Goal: Information Seeking & Learning: Check status

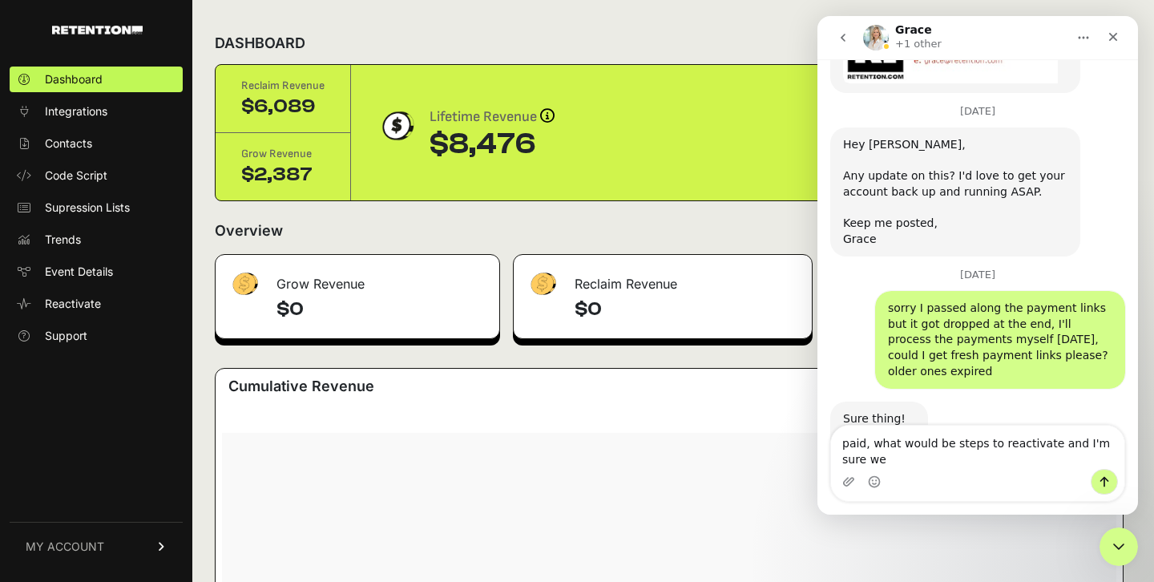
scroll to position [2197, 0]
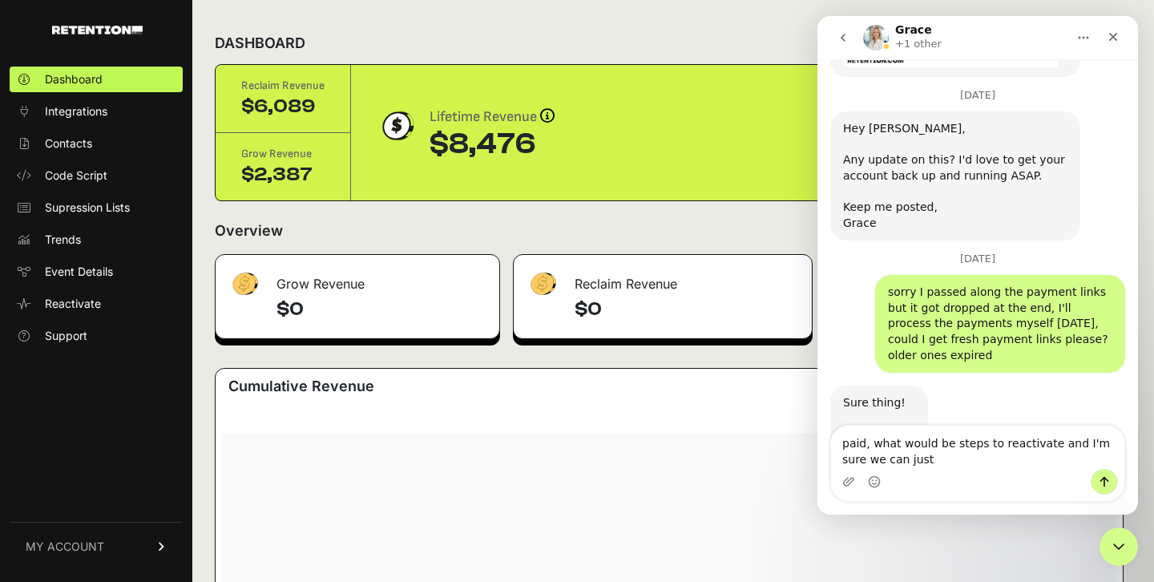
click at [863, 441] on textarea "paid, what would be steps to reactivate and I'm sure we can just" at bounding box center [977, 447] width 293 height 43
click at [1045, 452] on textarea "paid -- thank you again, what would be steps to reactivate and I'm sure we can …" at bounding box center [977, 447] width 293 height 43
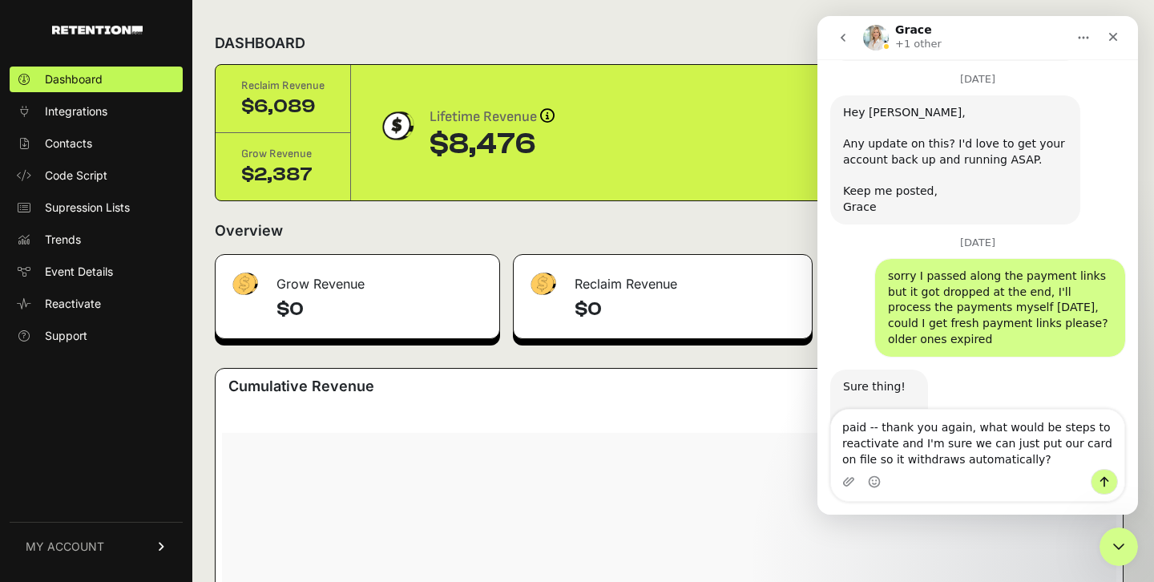
type textarea "paid -- thank you again, what would be steps to reactivate and I'm sure we can …"
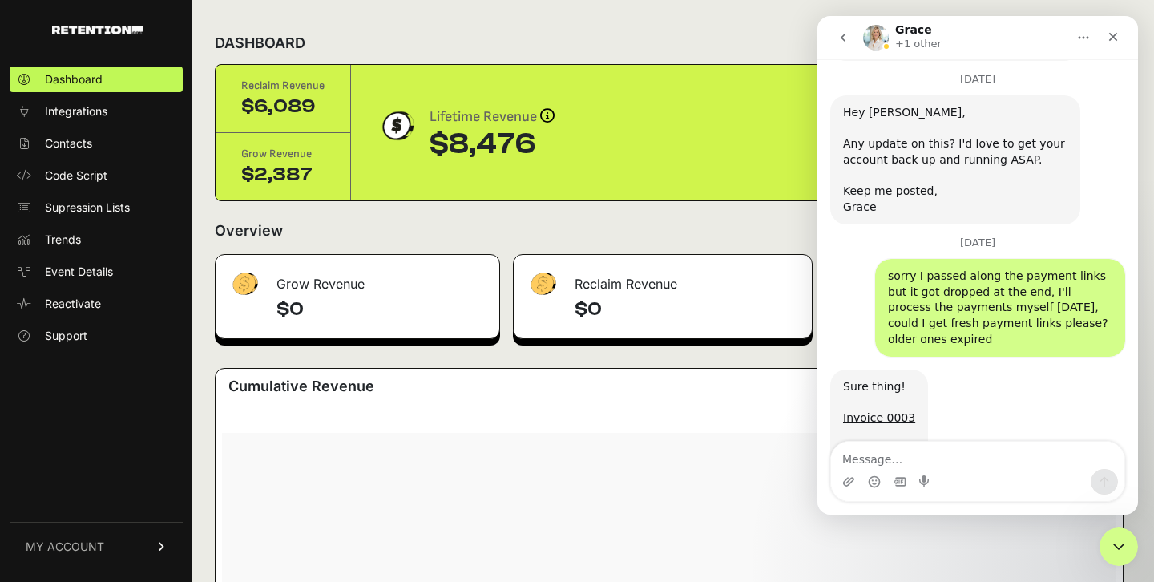
scroll to position [2296, 0]
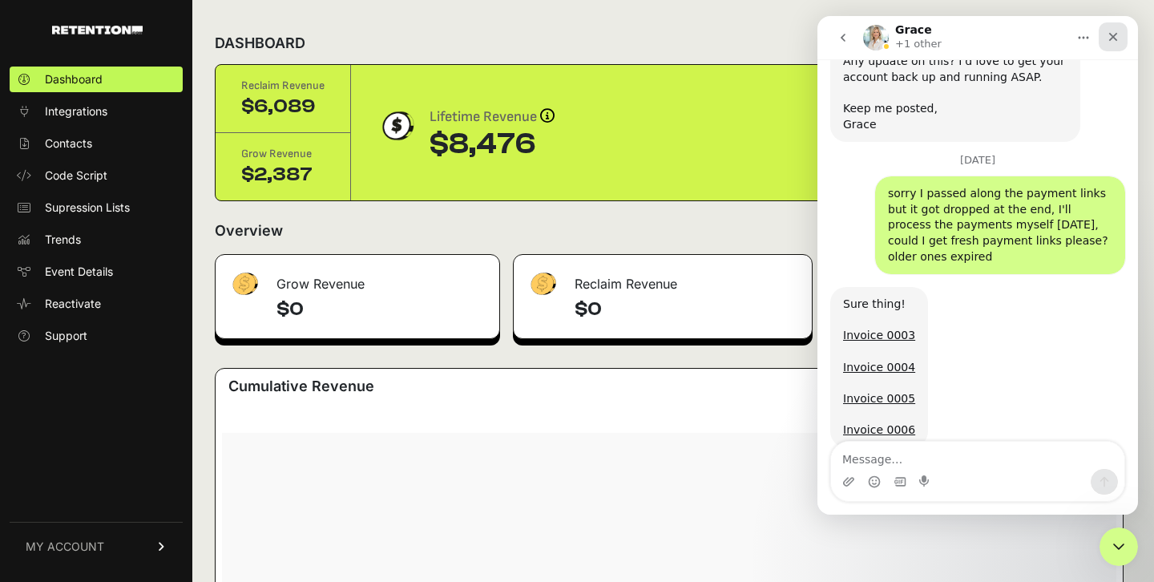
click at [1120, 36] on div "Close" at bounding box center [1113, 36] width 29 height 29
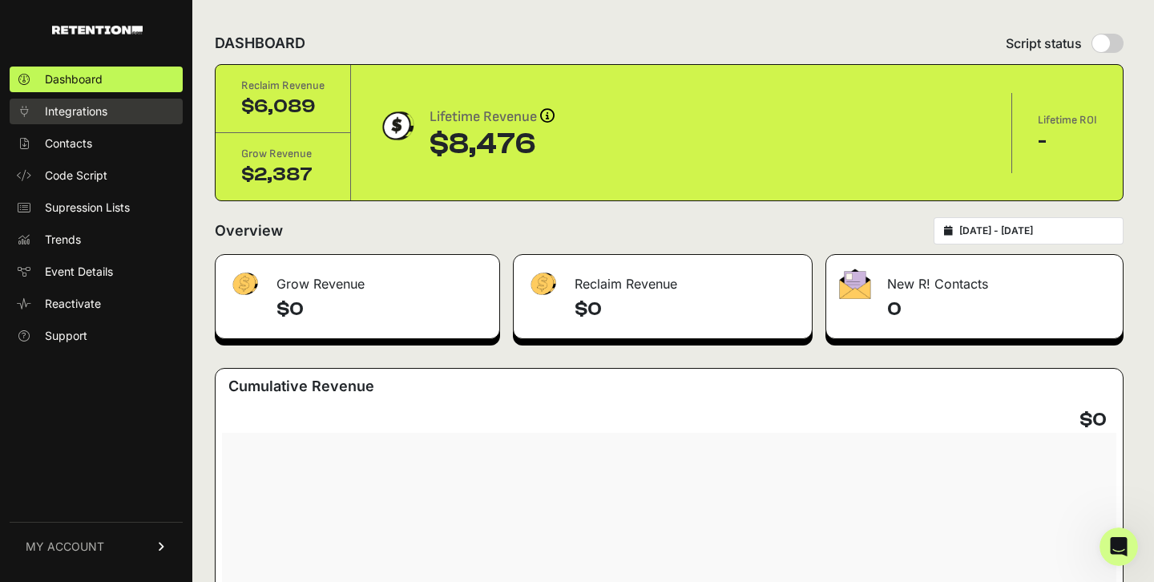
click at [158, 115] on link "Integrations" at bounding box center [96, 112] width 173 height 26
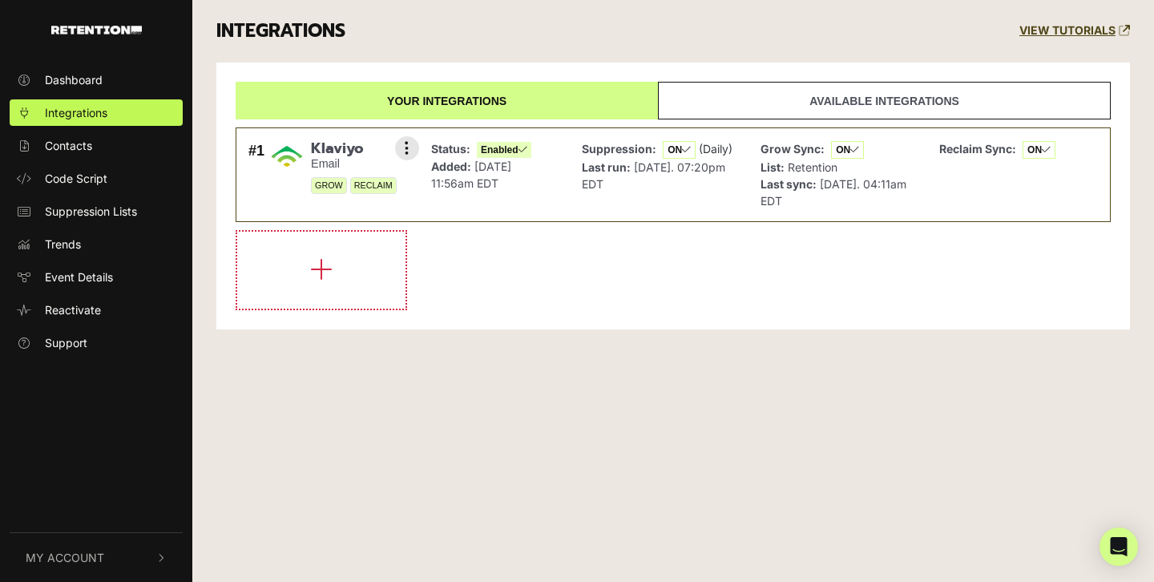
click at [511, 168] on span "Apr 7, 2025 11:56am EDT" at bounding box center [471, 175] width 80 height 30
click at [87, 60] on div "Dashboard Integrations Contacts Code Script Suppression Lists Trends Event Deta…" at bounding box center [96, 292] width 192 height 482
click at [87, 70] on link "Dashboard" at bounding box center [96, 80] width 173 height 26
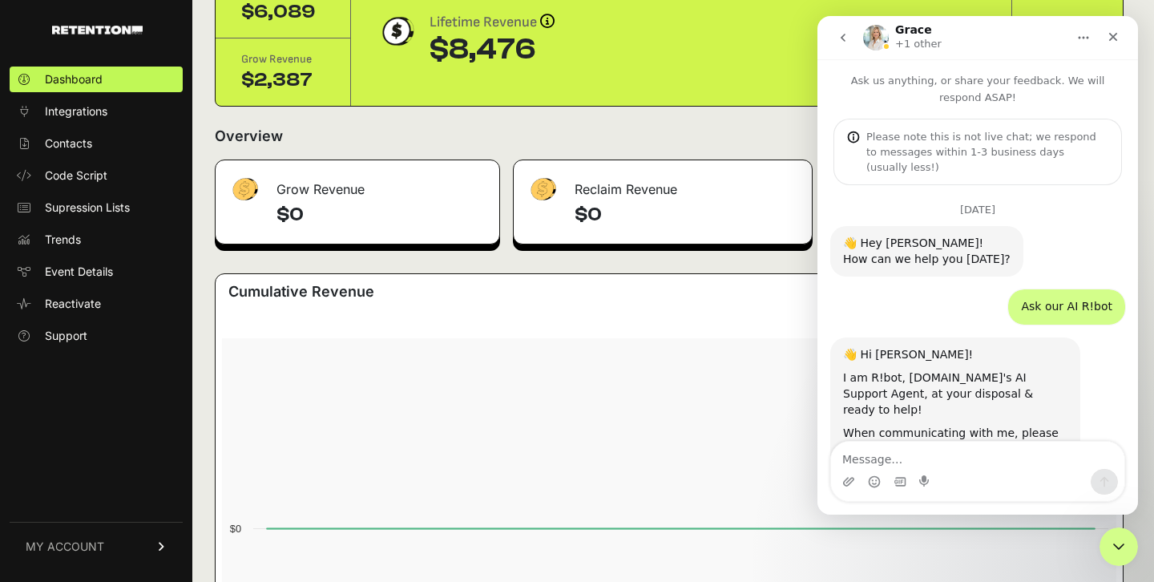
scroll to position [2296, 0]
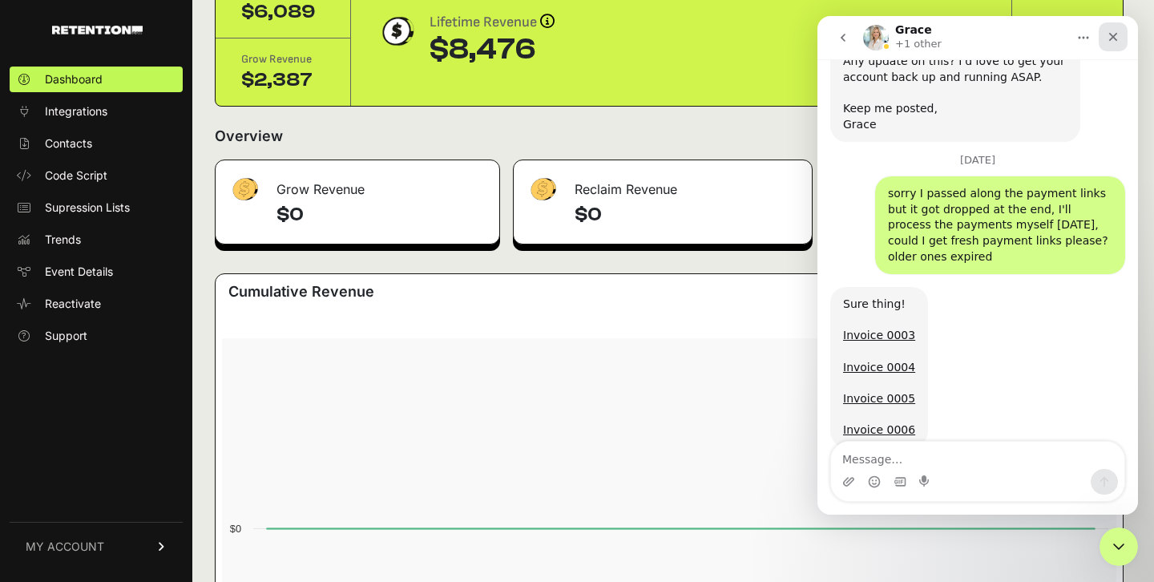
click at [1117, 40] on icon "Close" at bounding box center [1113, 37] width 9 height 9
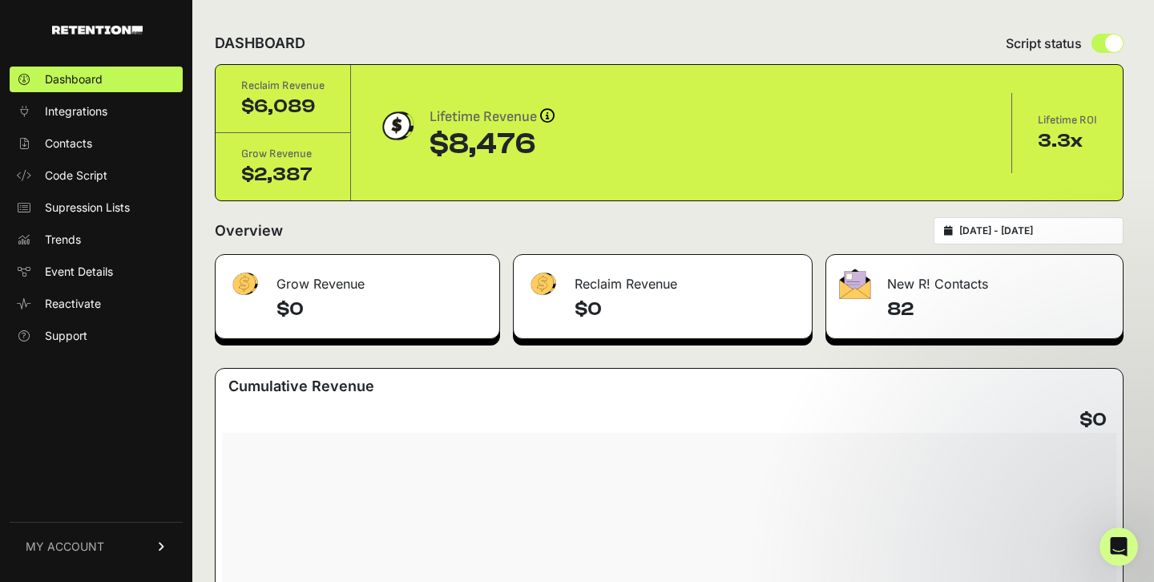
scroll to position [9, 0]
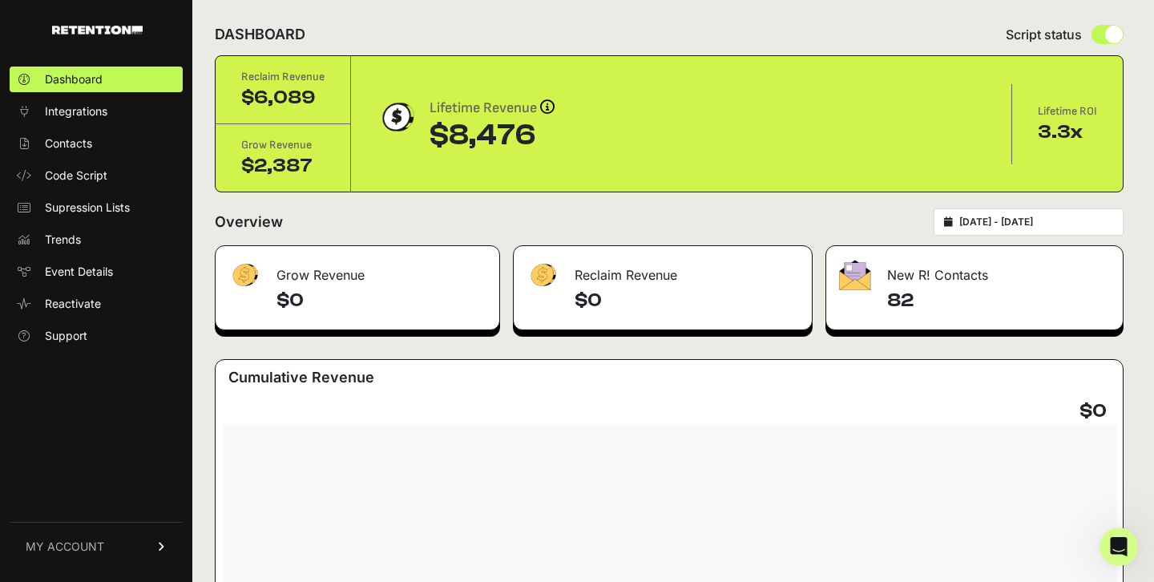
click at [932, 294] on h4 "82" at bounding box center [998, 301] width 223 height 26
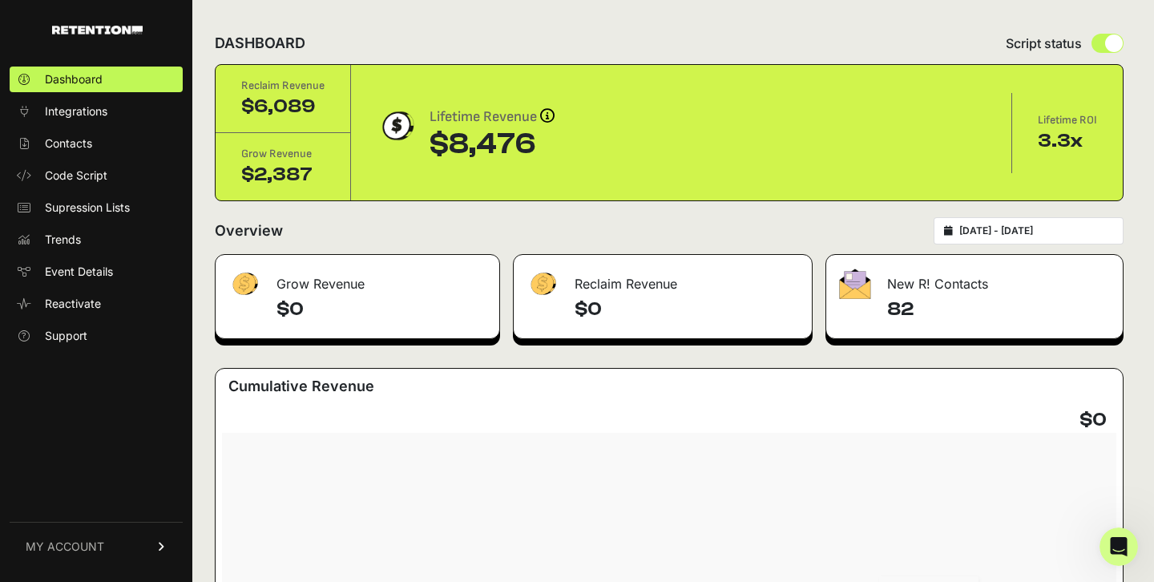
scroll to position [0, 0]
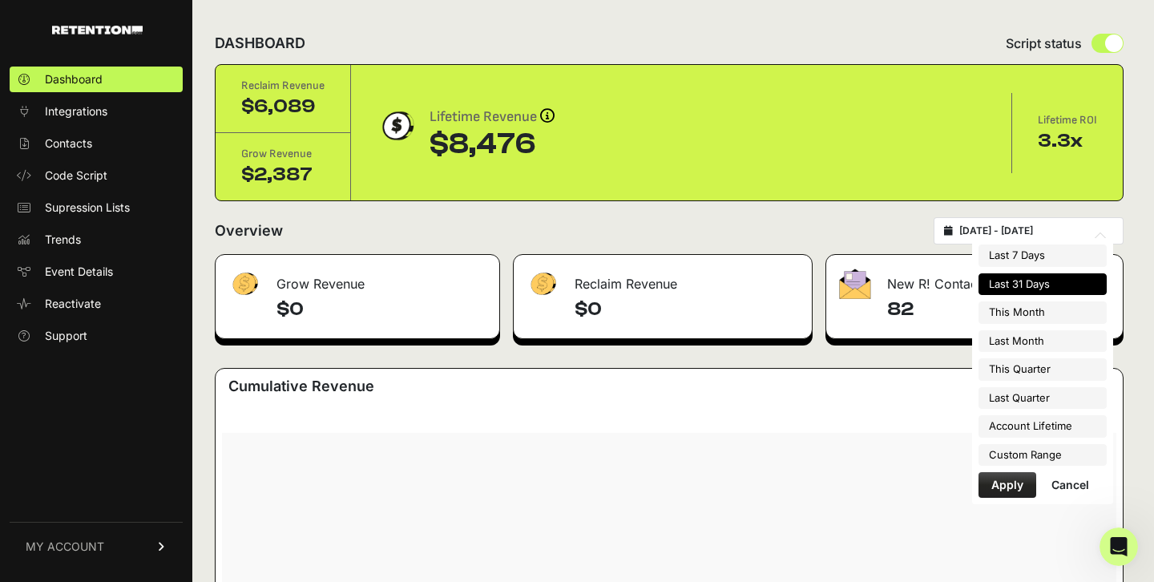
click at [1001, 227] on input "2025-09-09 - 2025-10-09" at bounding box center [1037, 230] width 154 height 13
click at [1053, 261] on li "Last 7 Days" at bounding box center [1043, 256] width 128 height 22
type input "2025-10-03 - 2025-10-09"
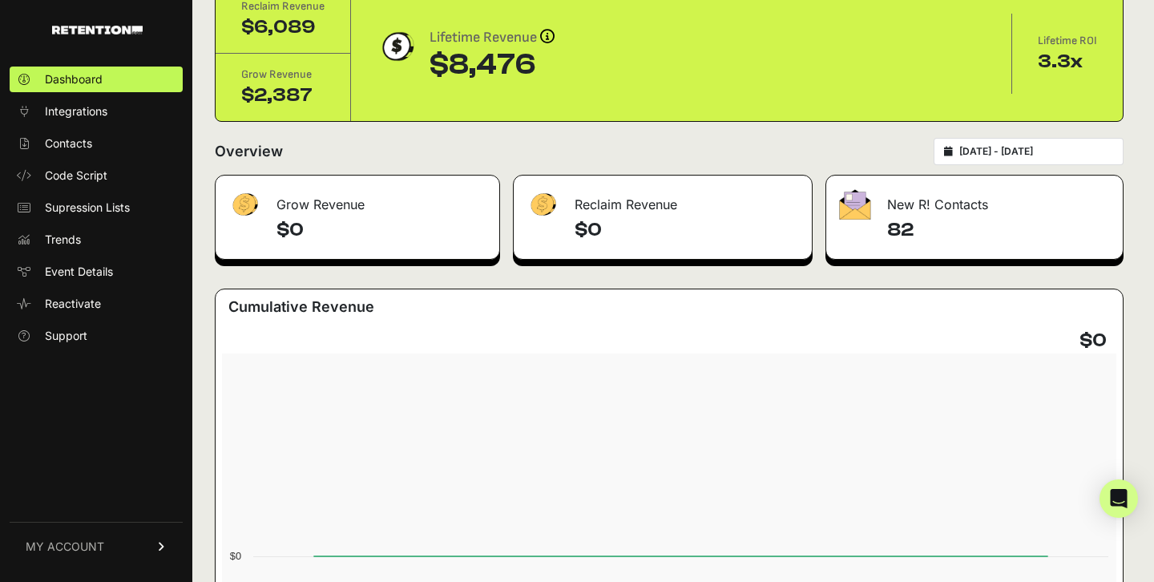
scroll to position [65, 0]
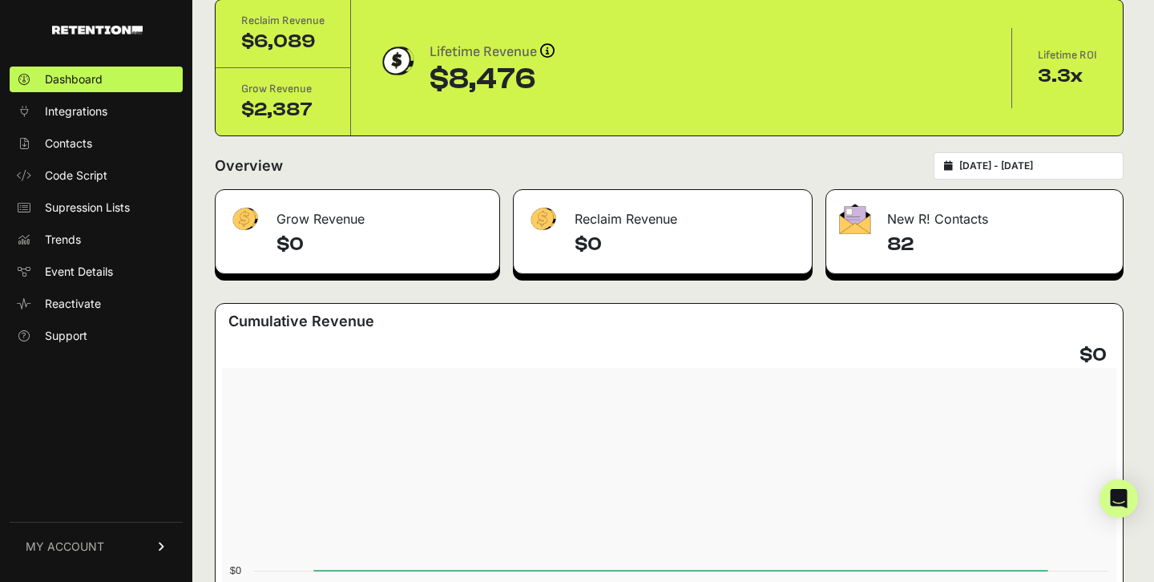
click at [1018, 152] on div "2025-10-03 - 2025-10-09" at bounding box center [1029, 165] width 190 height 27
type input "2025-10-03"
type input "2025-10-09"
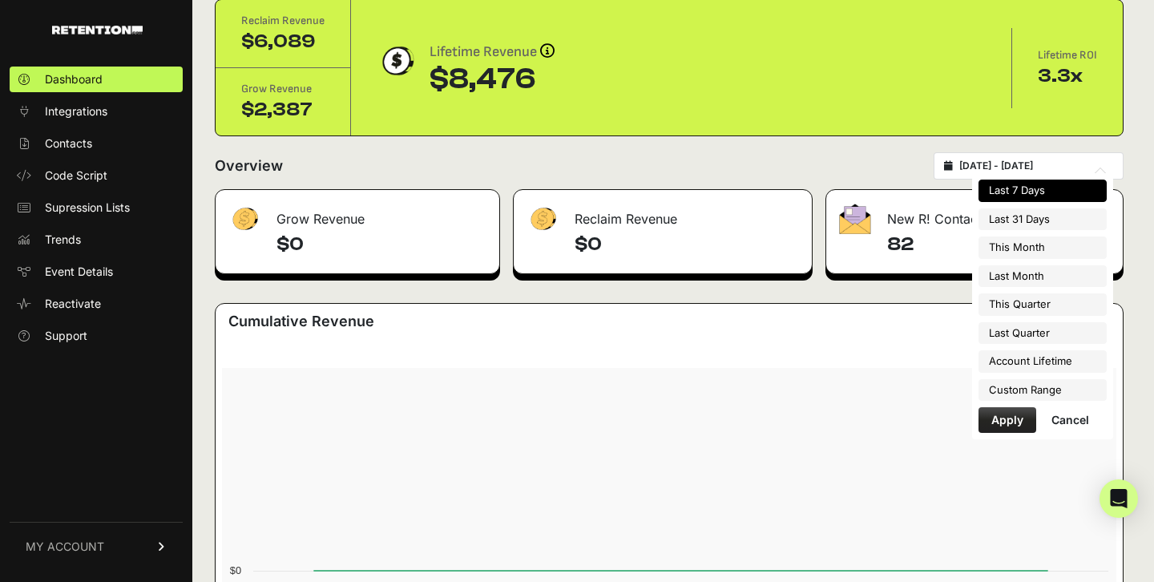
click at [1017, 161] on input "2025-10-03 - 2025-10-09" at bounding box center [1037, 166] width 154 height 13
type input "2025-10-01"
type input "2025-10-31"
type input "2025-10-03"
type input "2025-10-09"
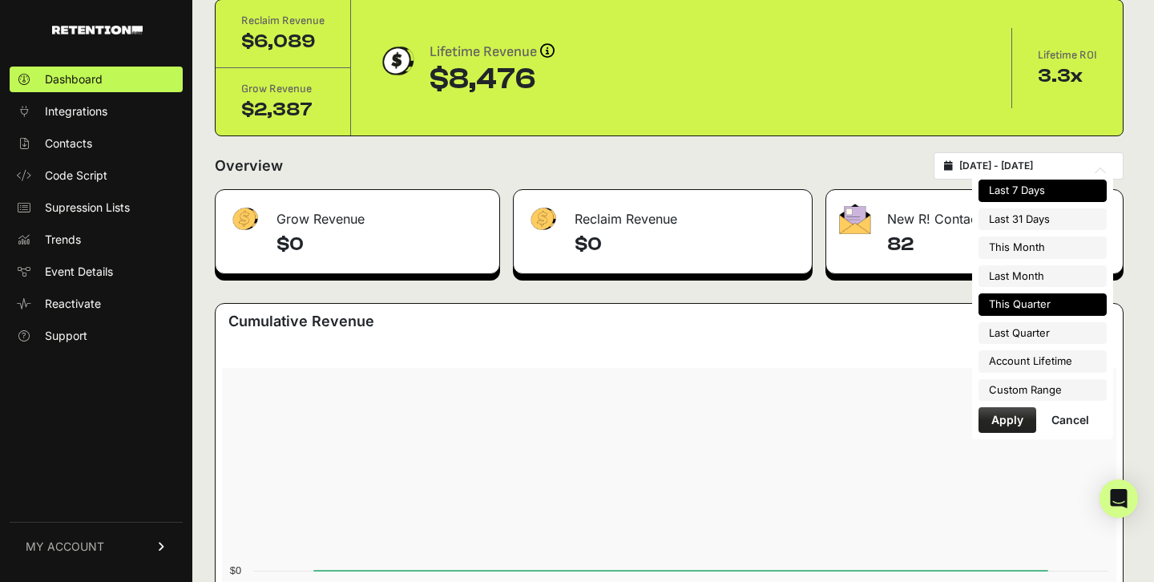
type input "2025-09-01"
type input "2025-09-30"
type input "2025-10-03"
type input "2025-10-09"
type input "2025-10-01"
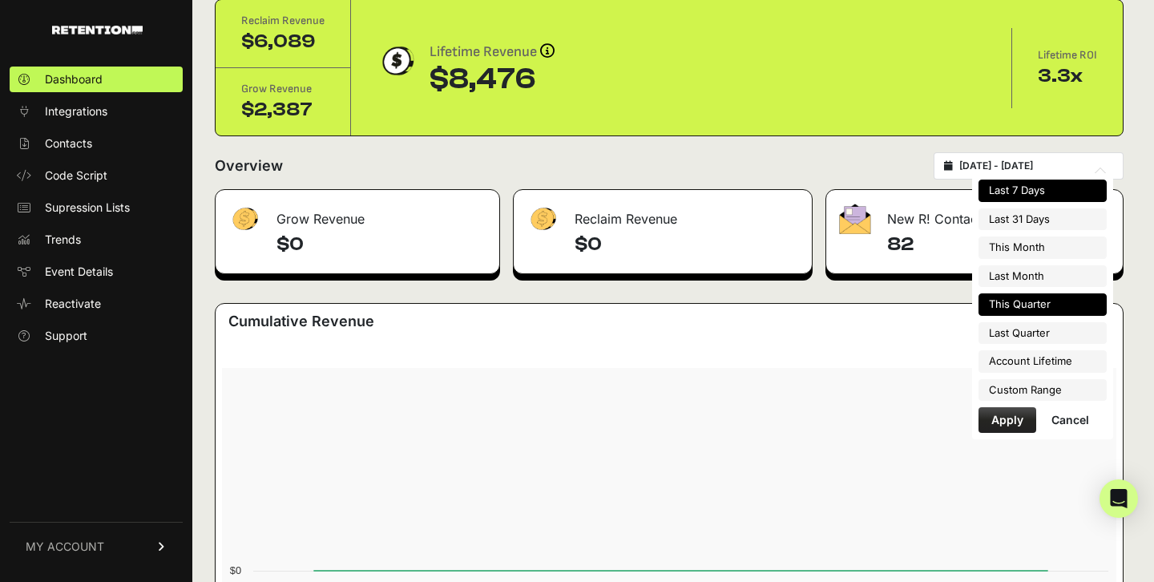
type input "2025-12-31"
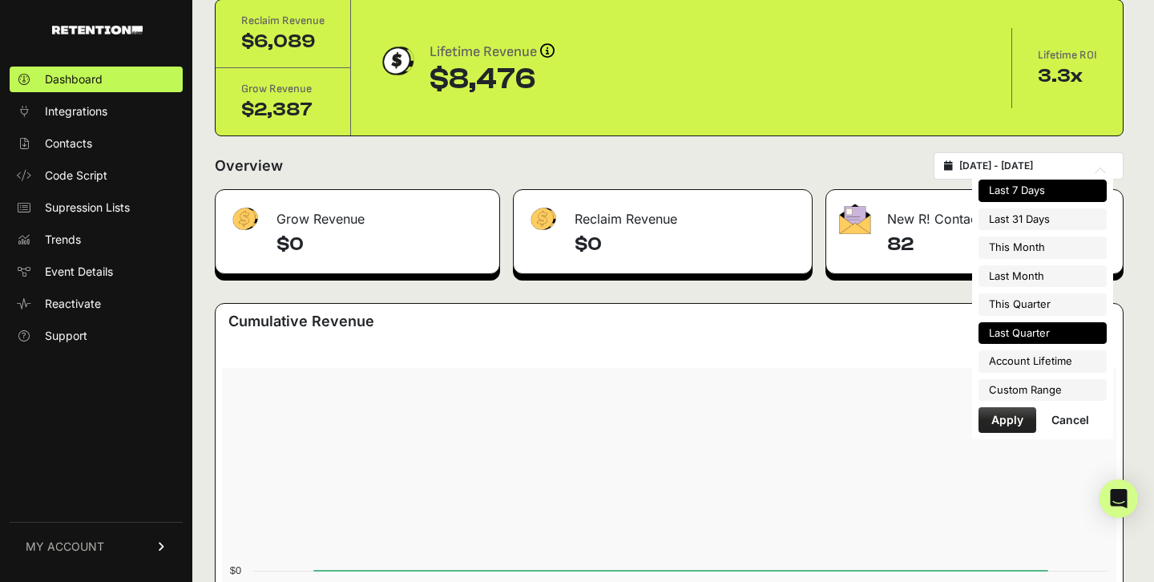
type input "2025-10-03"
type input "2025-10-09"
type input "2025-07-01"
type input "2025-09-30"
type input "2025-10-03"
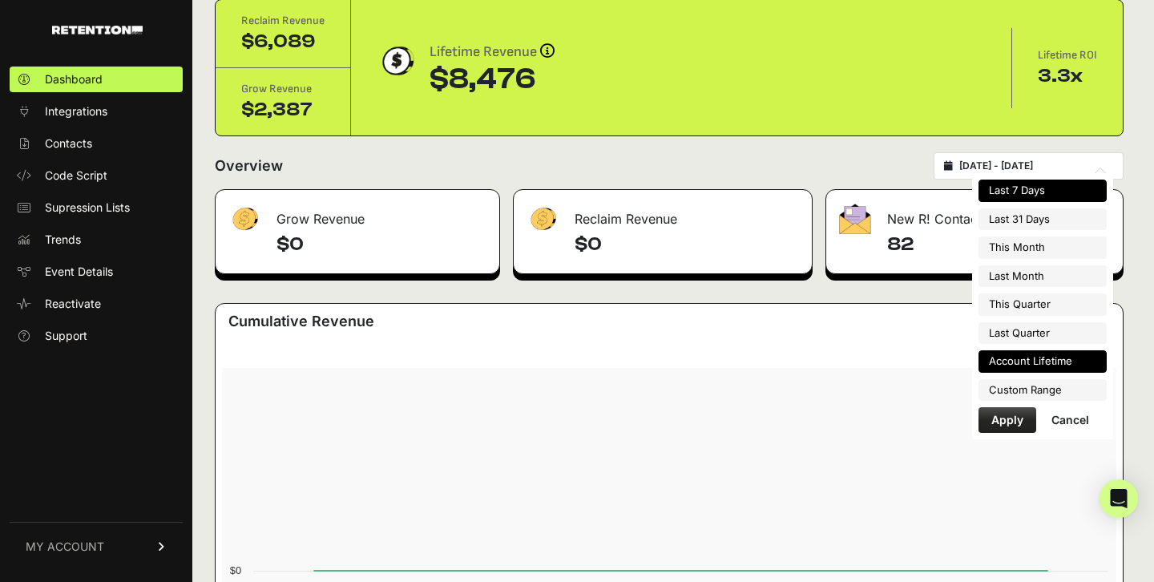
type input "2025-10-09"
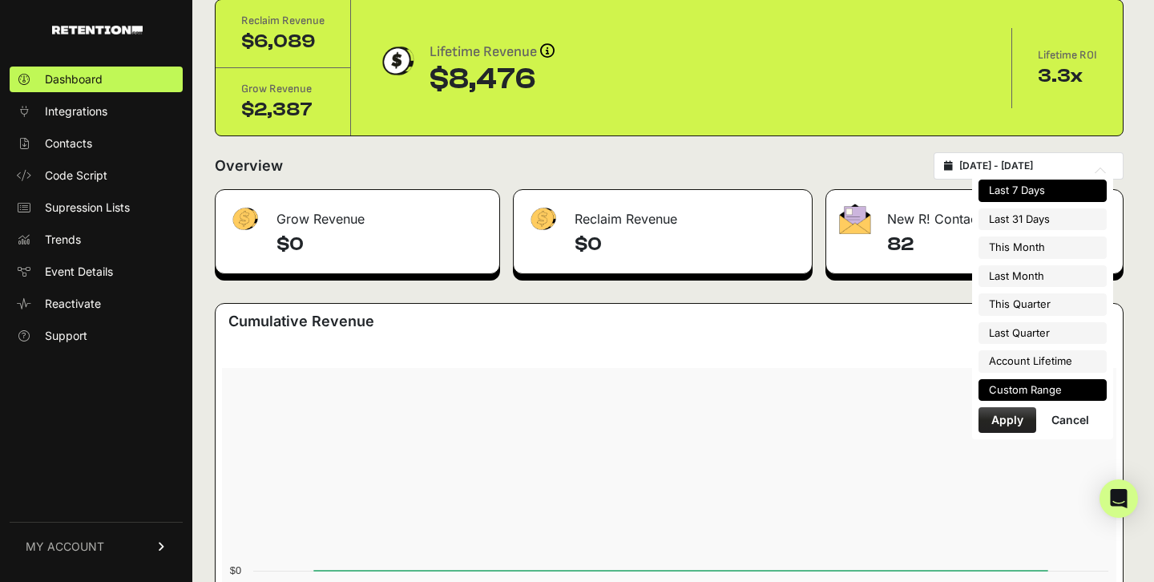
click at [1077, 387] on li "Custom Range" at bounding box center [1043, 390] width 128 height 22
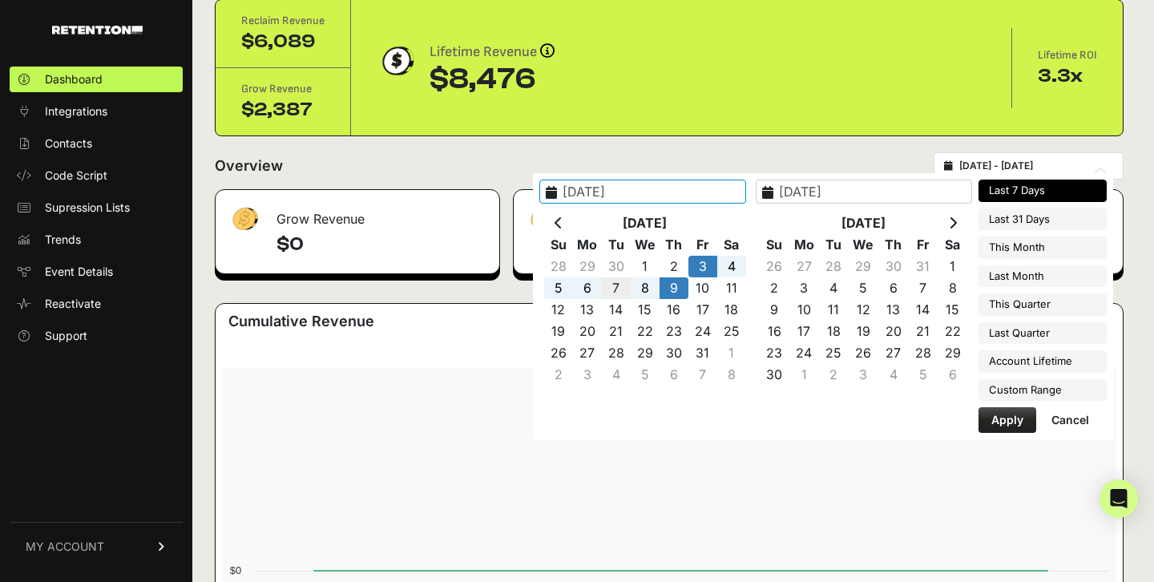
type input "2025-10-07"
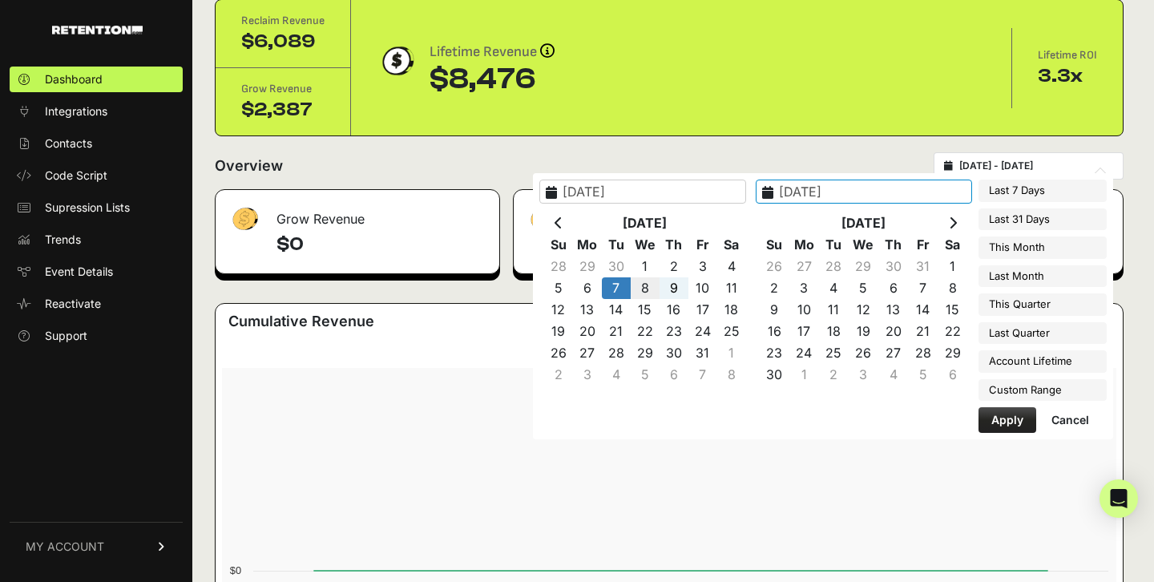
type input "[DATE]"
type input "2025-10-09"
type input "[DATE]"
type input "2025-10-09"
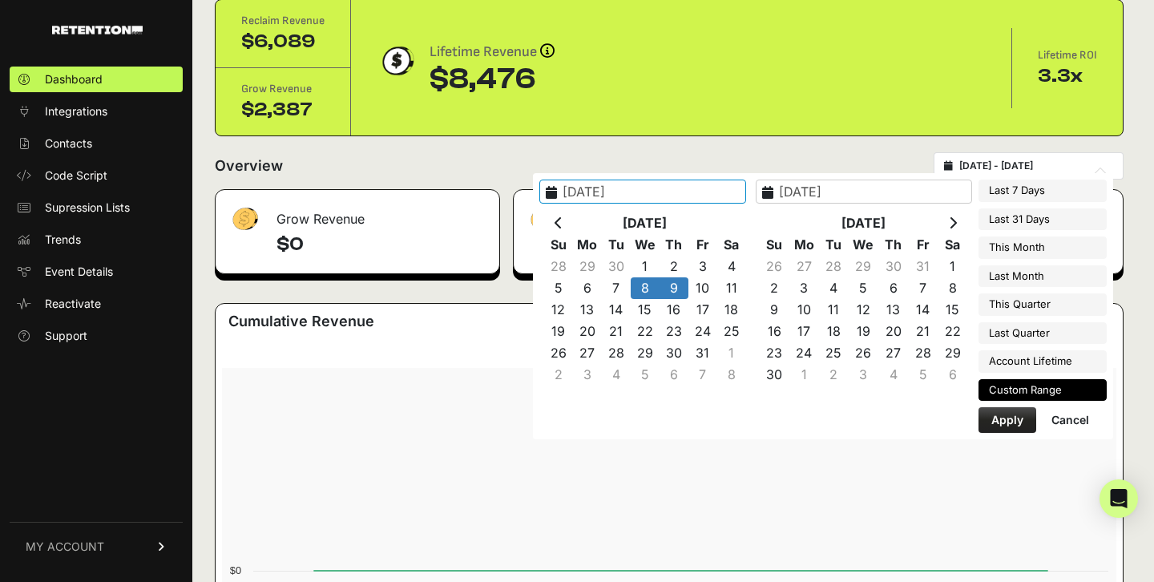
type input "[DATE]"
click at [1018, 417] on button "Apply" at bounding box center [1008, 420] width 58 height 26
type input "2025-10-08 - 2025-10-09"
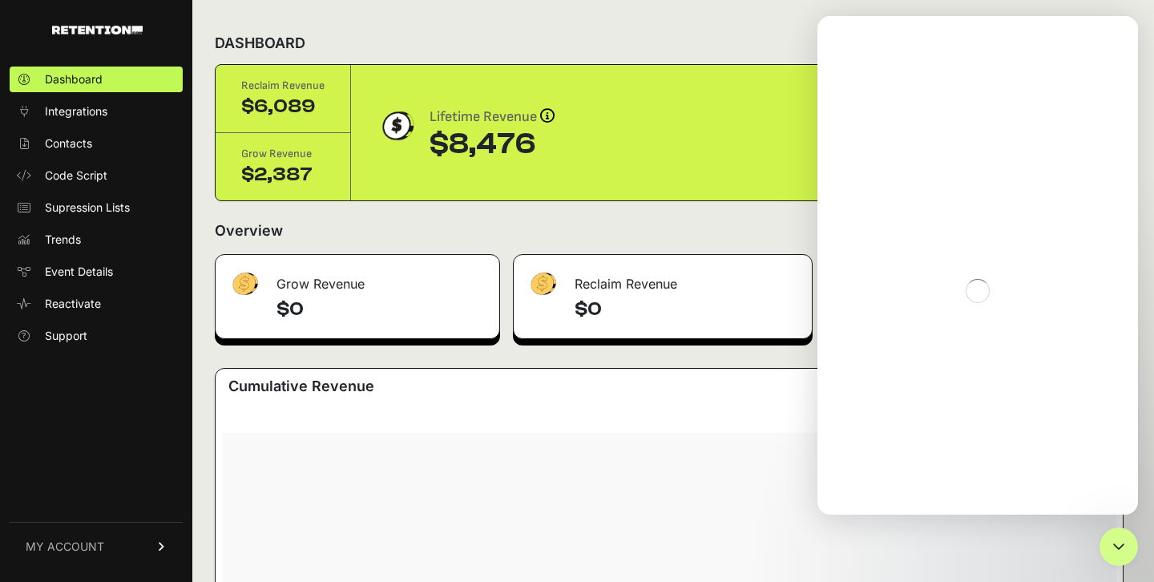
scroll to position [42, 0]
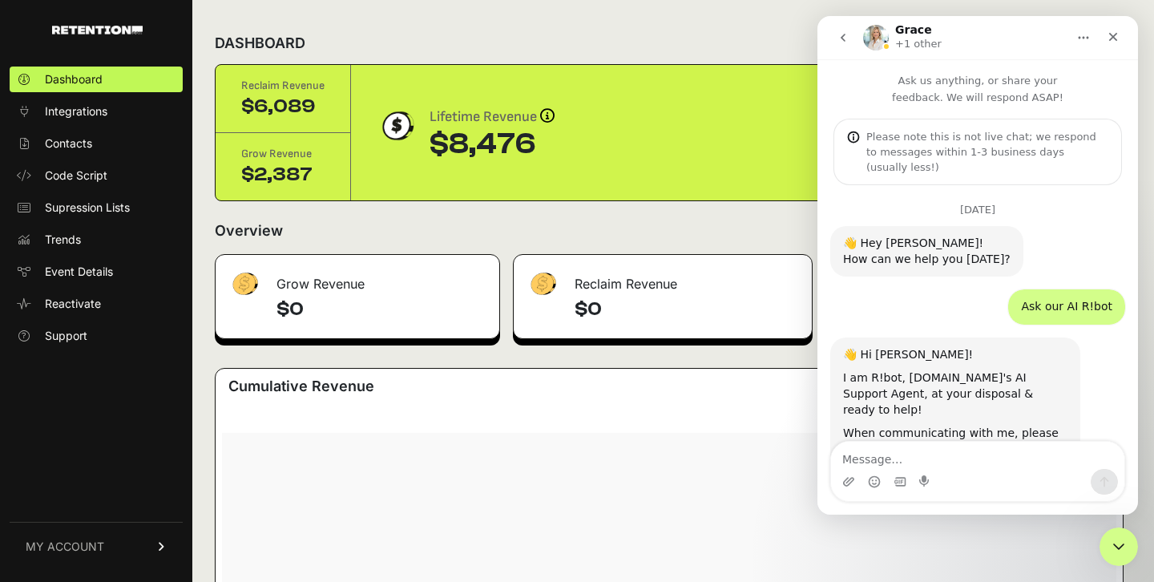
scroll to position [2296, 0]
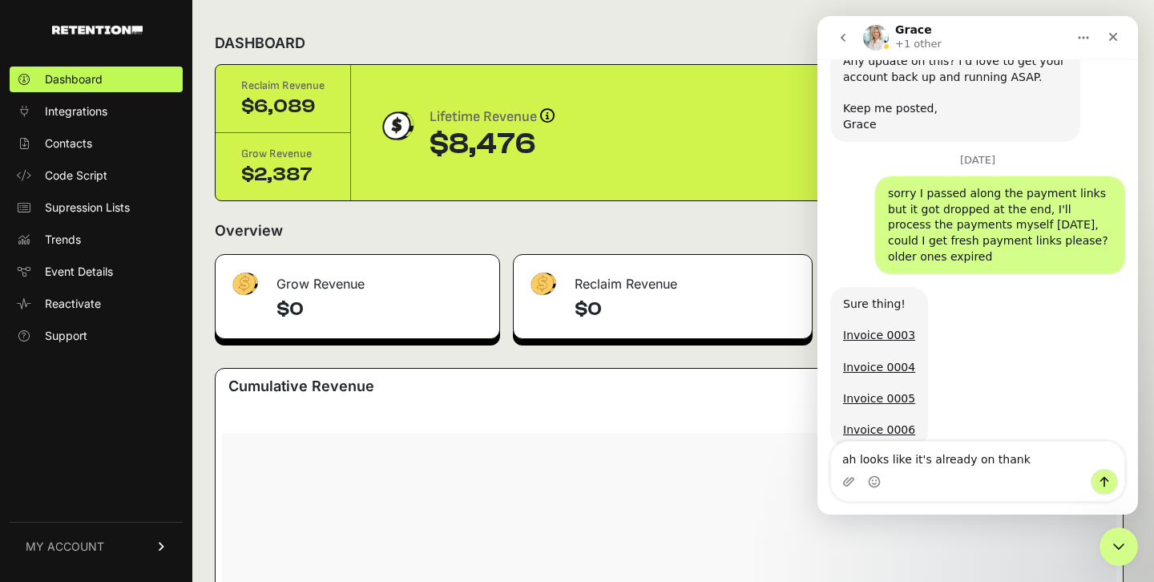
type textarea "ah looks like it's already on thank you"
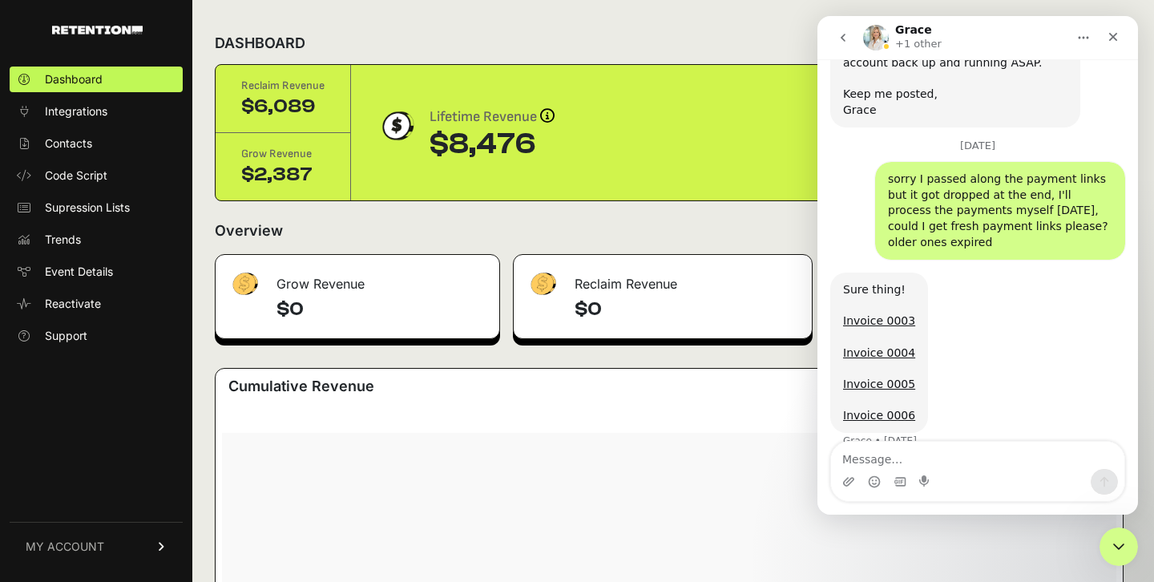
scroll to position [2332, 0]
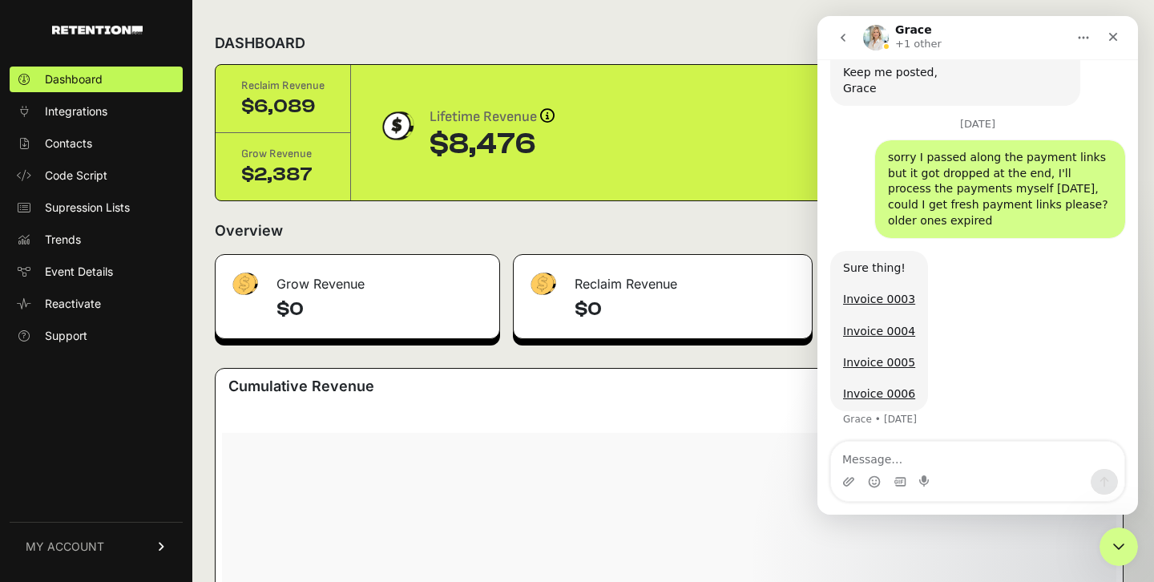
click at [1126, 35] on div "Close" at bounding box center [1113, 36] width 29 height 29
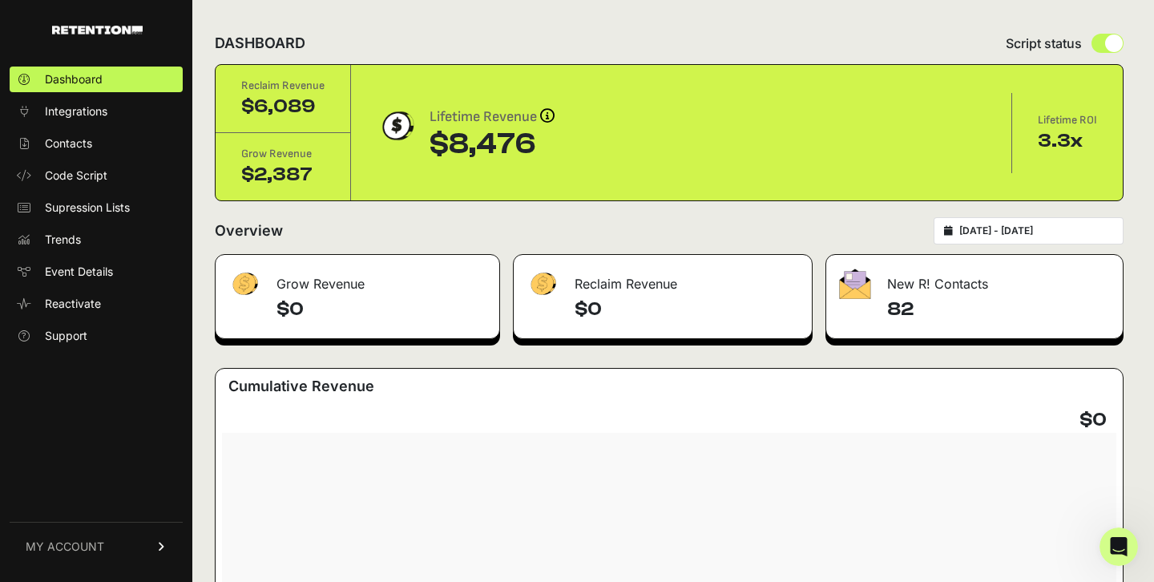
type input "[DATE]"
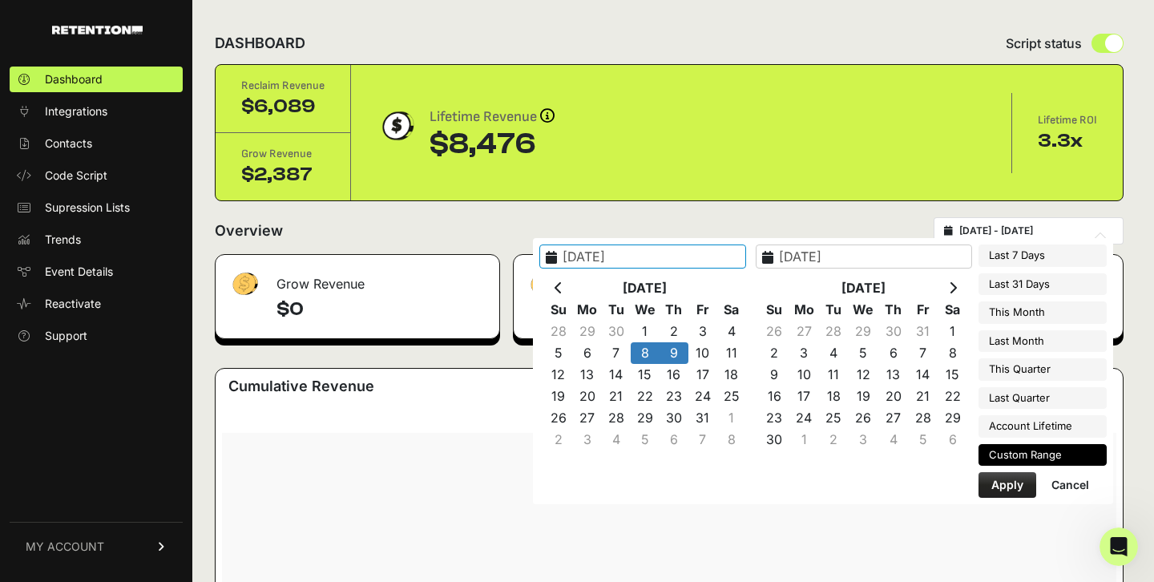
click at [1048, 236] on input "[DATE] - [DATE]" at bounding box center [1037, 230] width 154 height 13
type input "[DATE]"
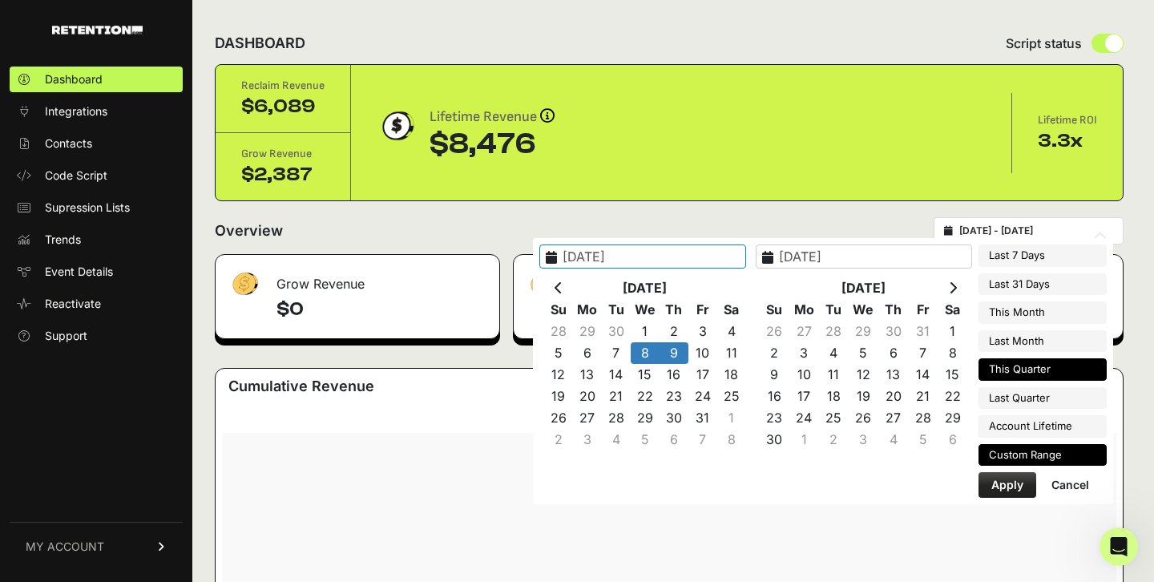
type input "2025-09-01"
type input "2025-09-30"
type input "[DATE]"
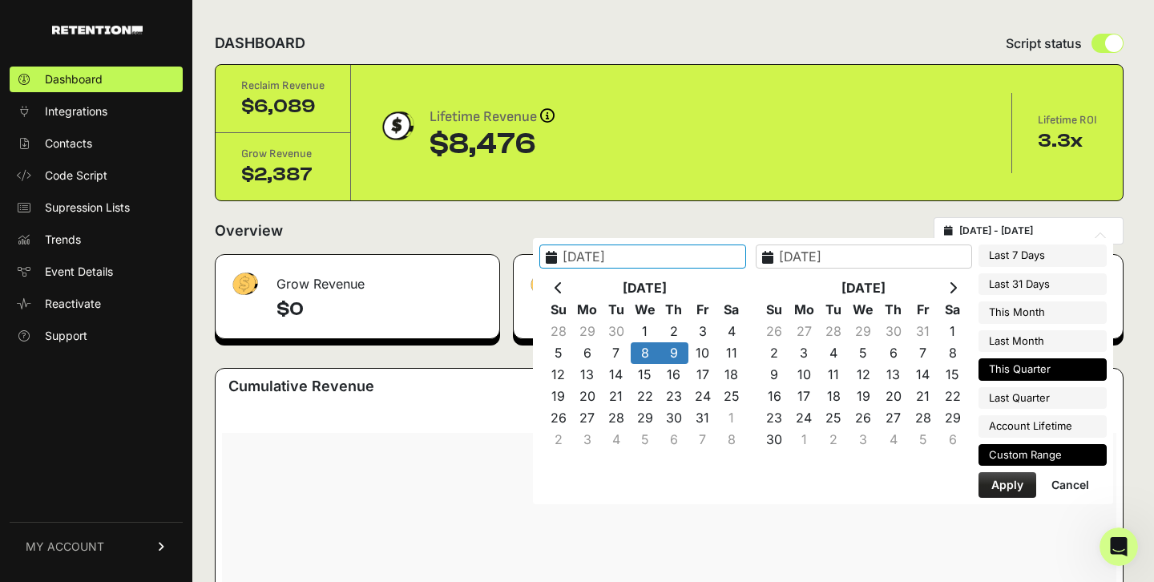
type input "2025-12-31"
type input "[DATE]"
type input "2025-07-01"
type input "2025-09-30"
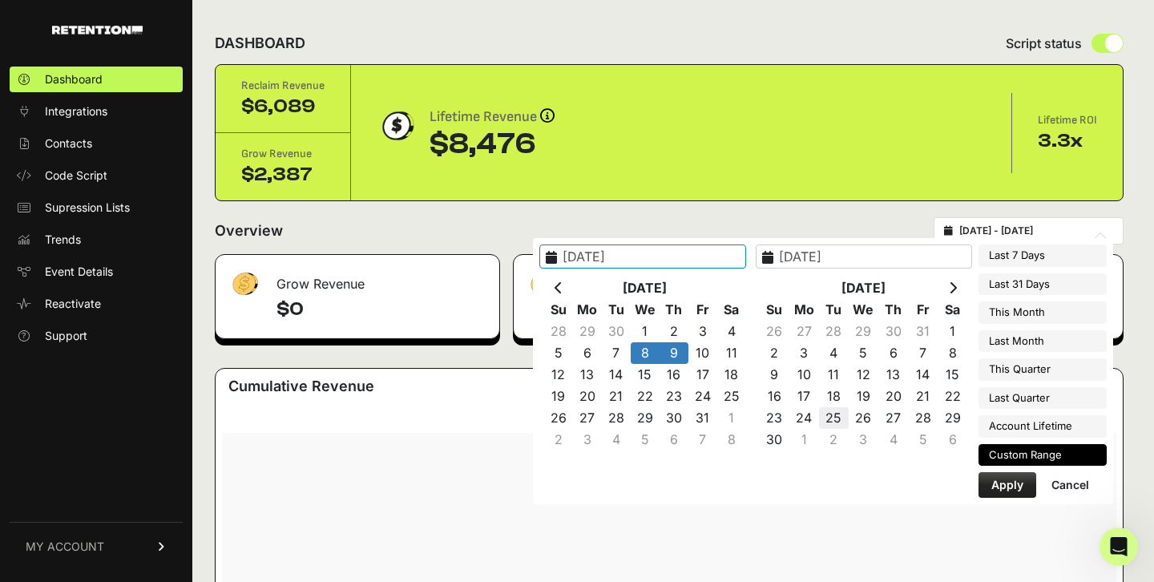
type input "[DATE]"
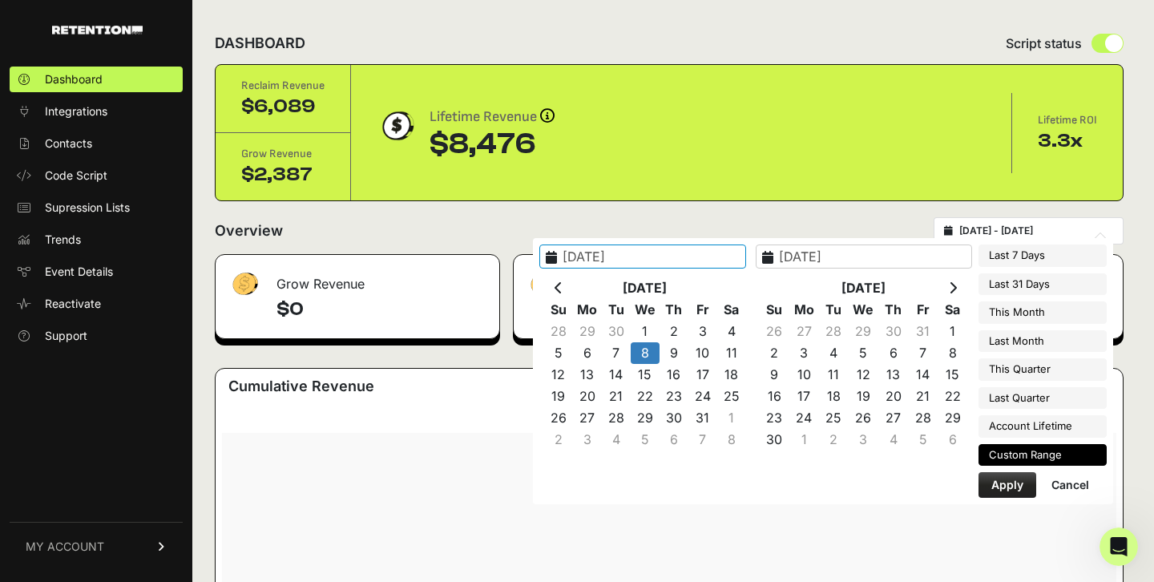
click at [1024, 483] on button "Apply" at bounding box center [1008, 485] width 58 height 26
type input "[DATE] - [DATE]"
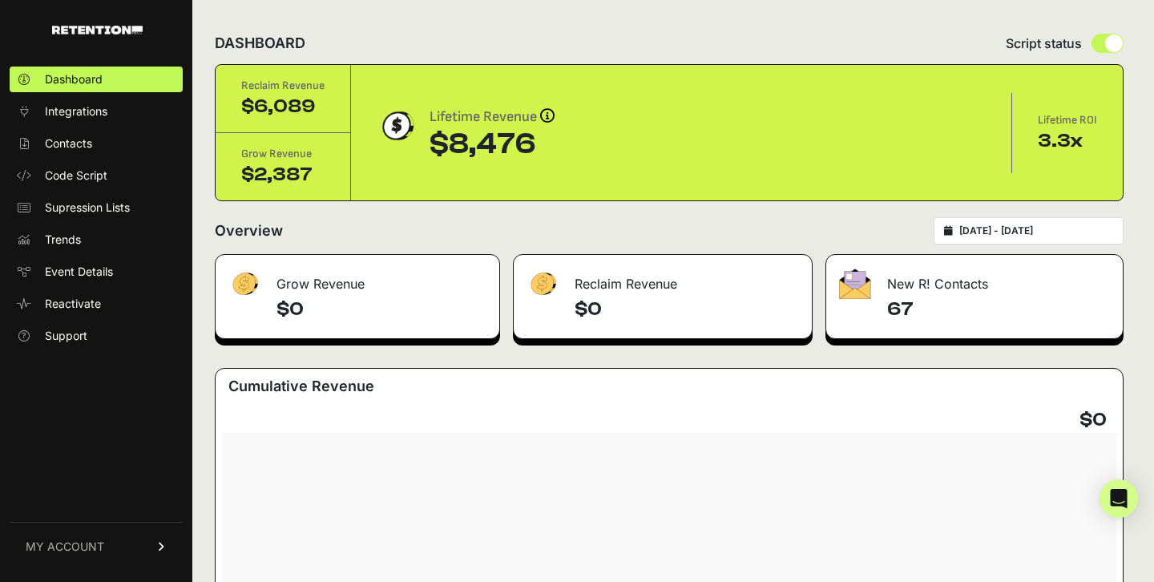
type input "[DATE]"
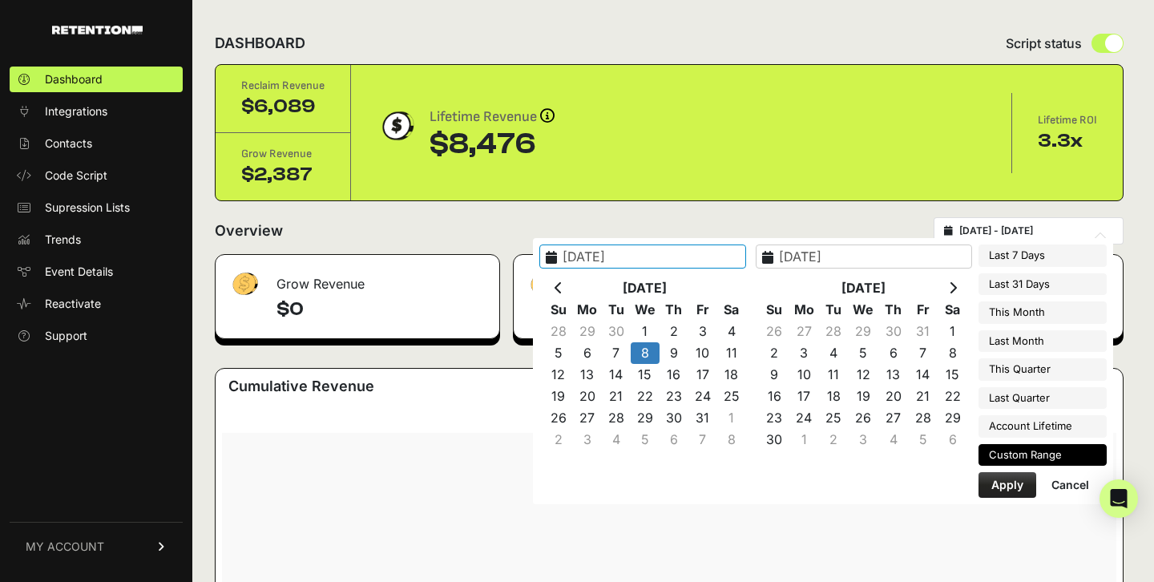
click at [1048, 227] on input "[DATE] - [DATE]" at bounding box center [1037, 230] width 154 height 13
type input "[DATE]"
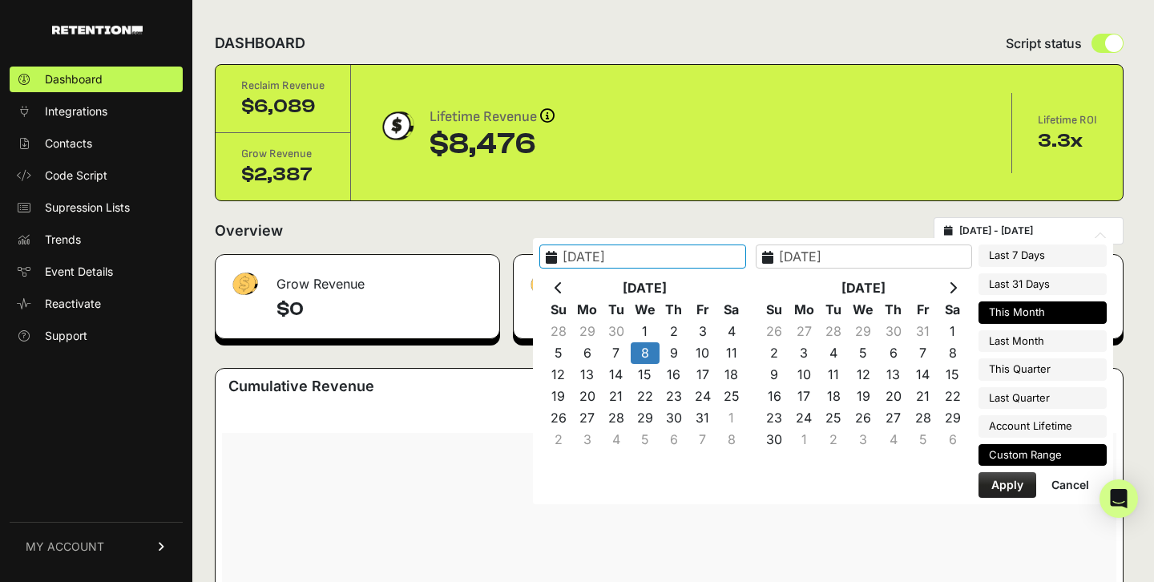
type input "[DATE]"
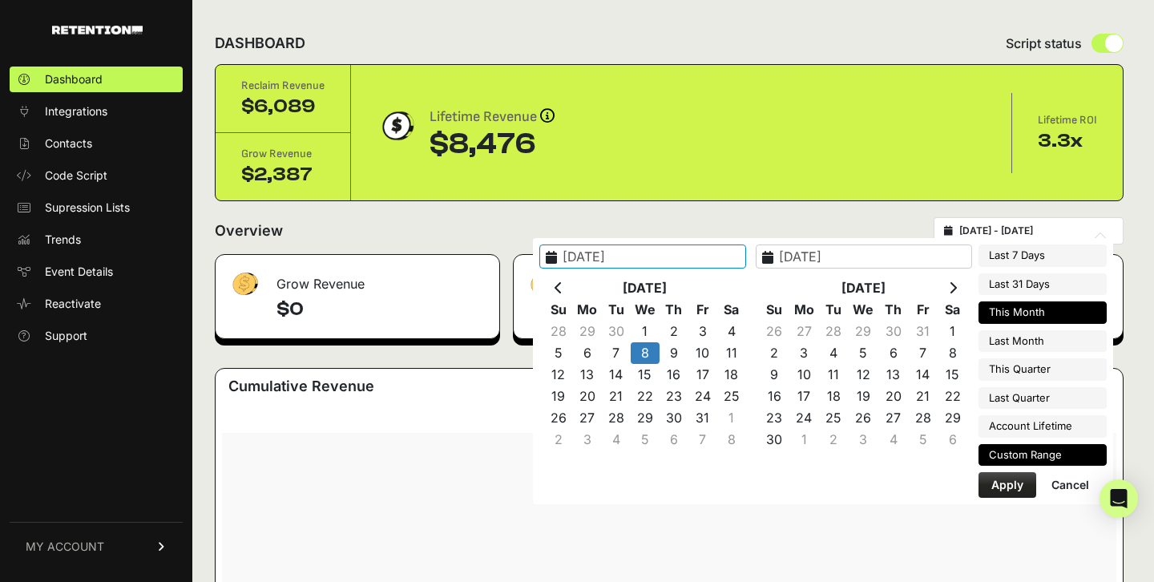
type input "[DATE]"
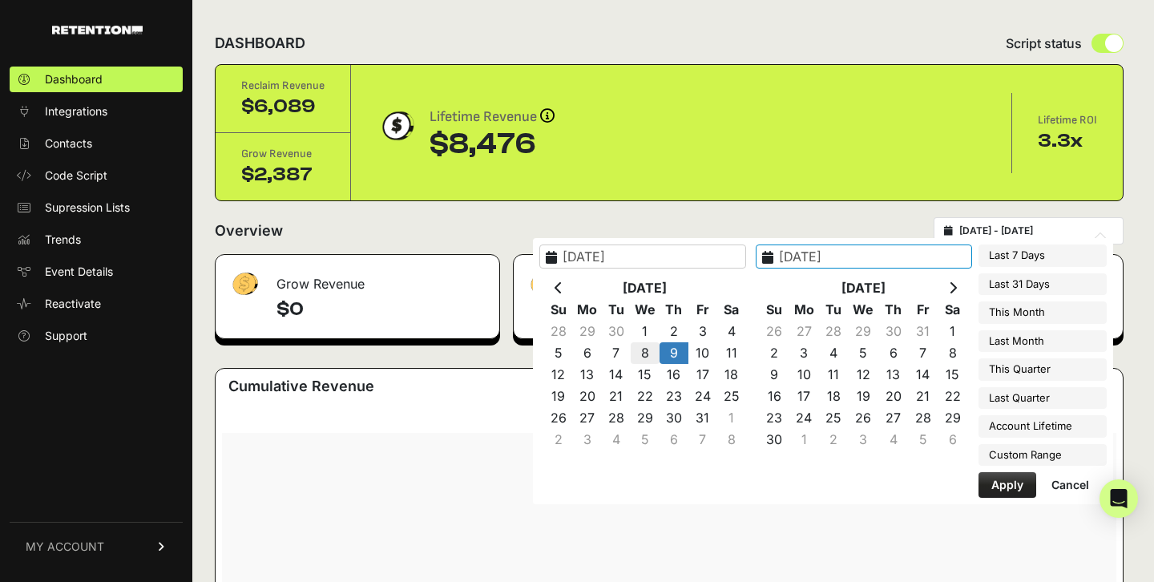
type input "[DATE]"
click at [1024, 479] on button "Apply" at bounding box center [1008, 485] width 58 height 26
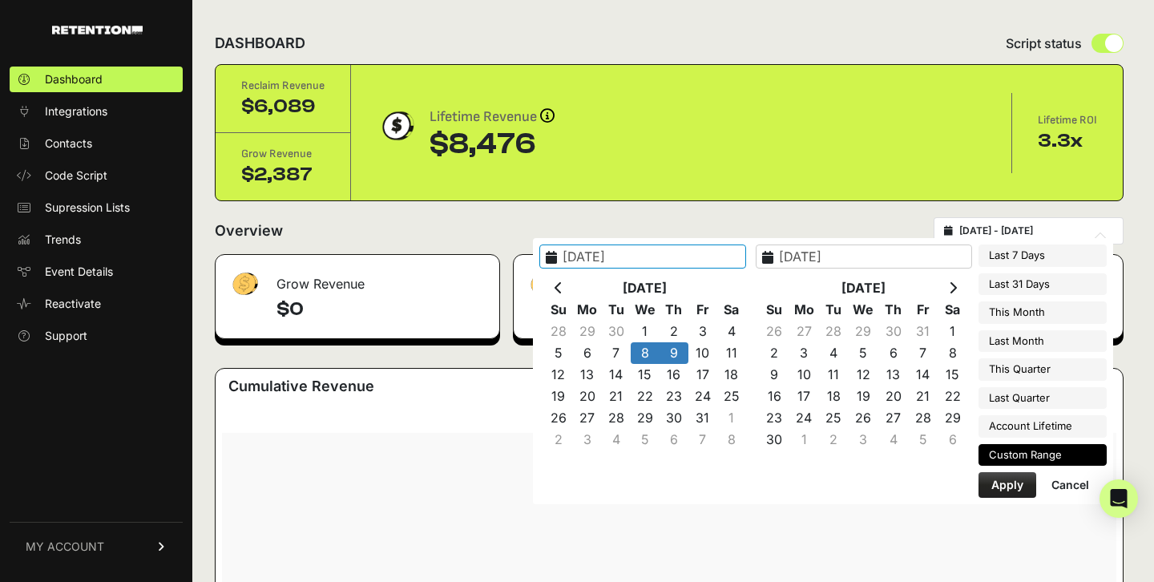
type input "[DATE] - [DATE]"
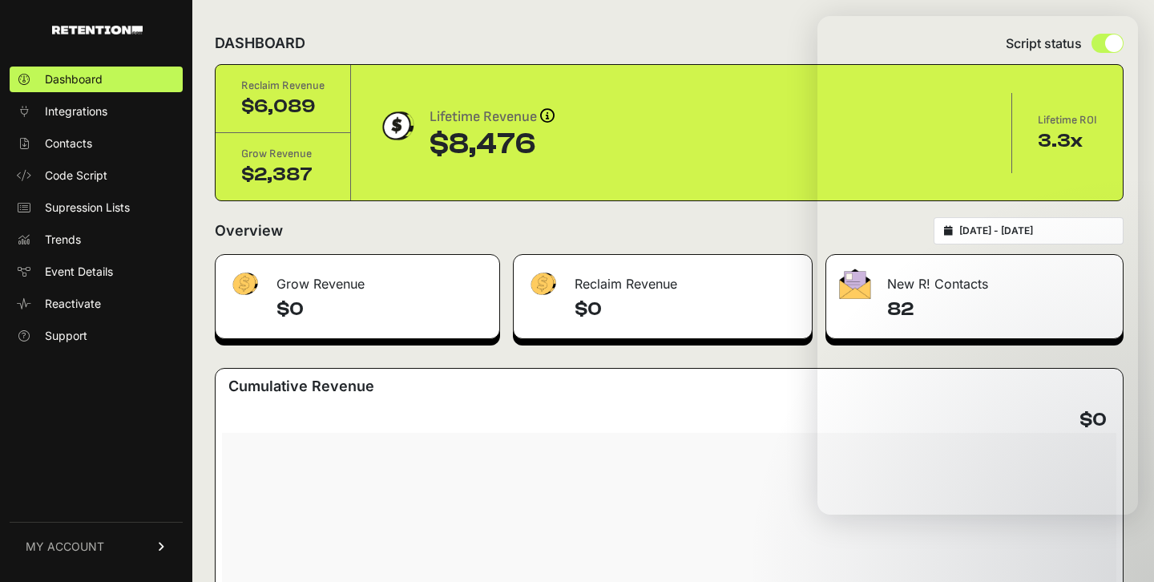
click at [500, 362] on div "Grow Revenue $0 Reclaim Revenue $0 New R! Contacts 82 Cumulative Revenue $0 Cre…" at bounding box center [669, 582] width 909 height 657
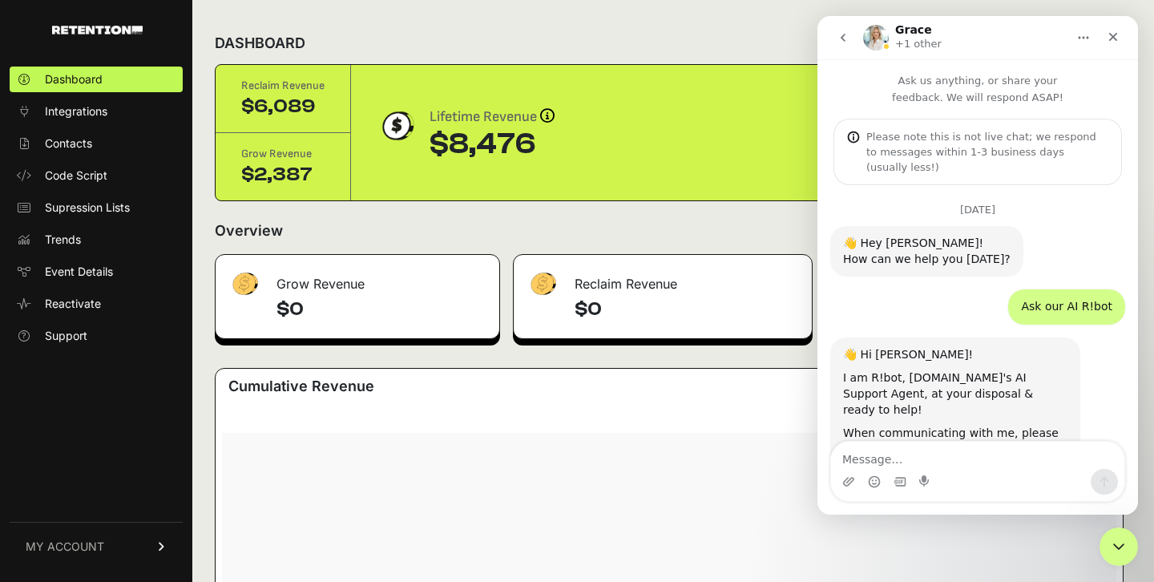
scroll to position [2332, 0]
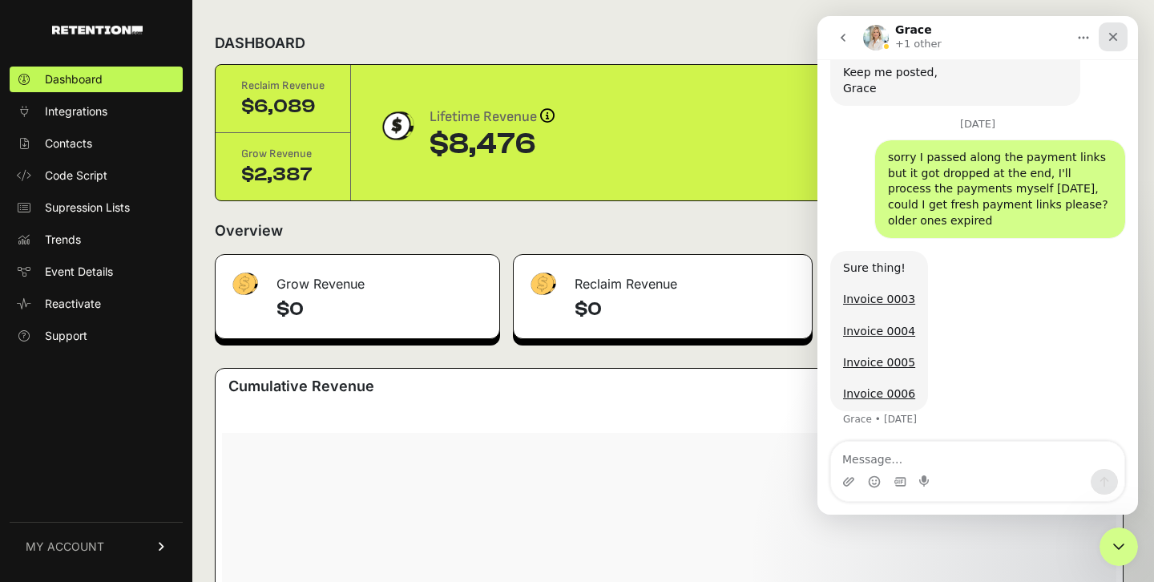
click at [1108, 39] on icon "Close" at bounding box center [1113, 36] width 13 height 13
